Goal: Task Accomplishment & Management: Manage account settings

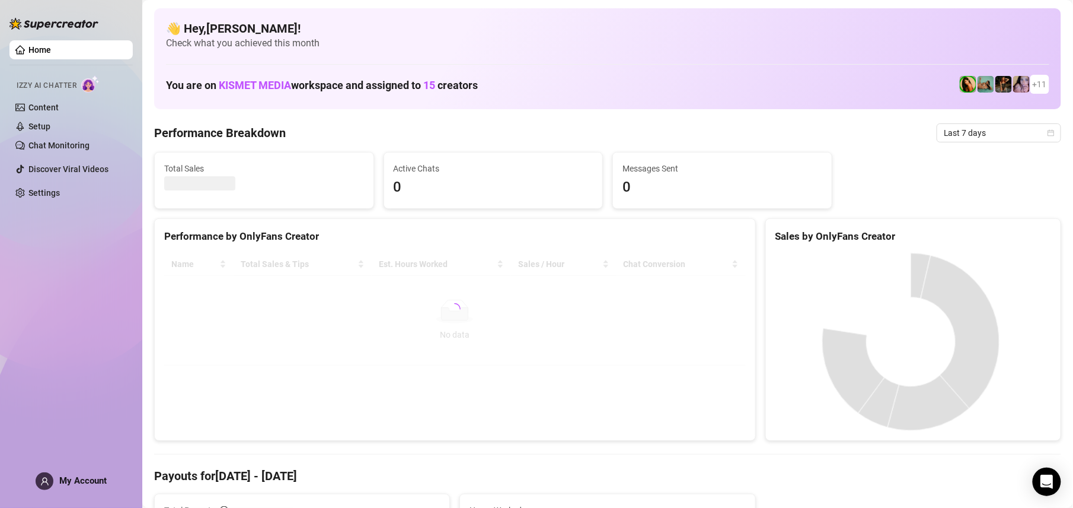
click at [44, 480] on icon "user" at bounding box center [44, 481] width 9 height 9
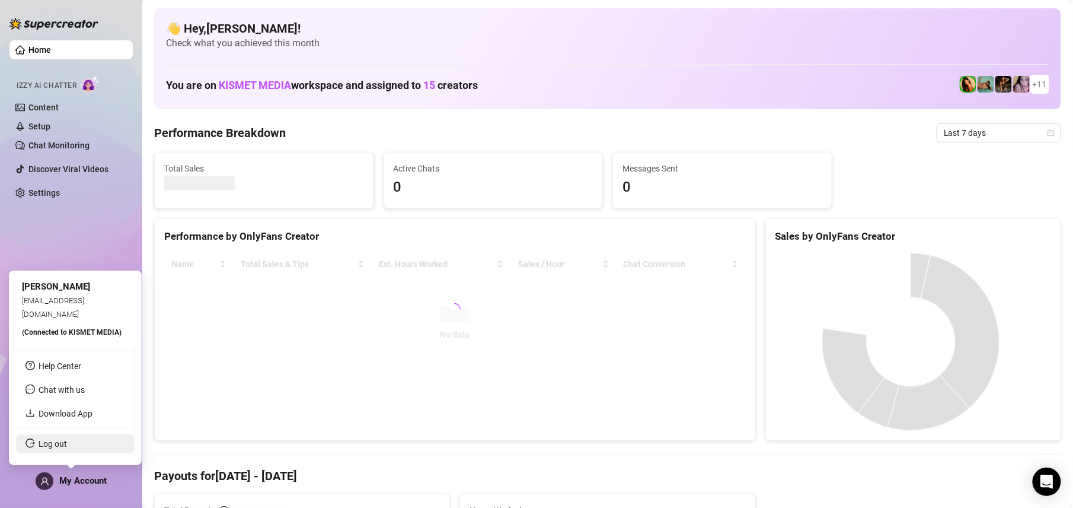
click at [66, 446] on link "Log out" at bounding box center [53, 443] width 28 height 9
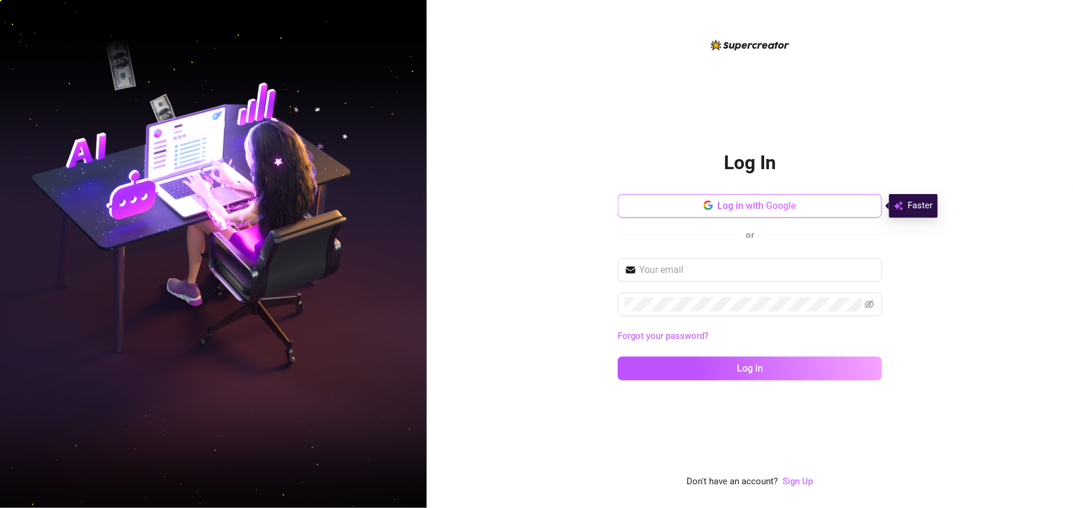
click at [821, 211] on button "Log in with Google" at bounding box center [750, 206] width 264 height 24
